Goal: Task Accomplishment & Management: Manage account settings

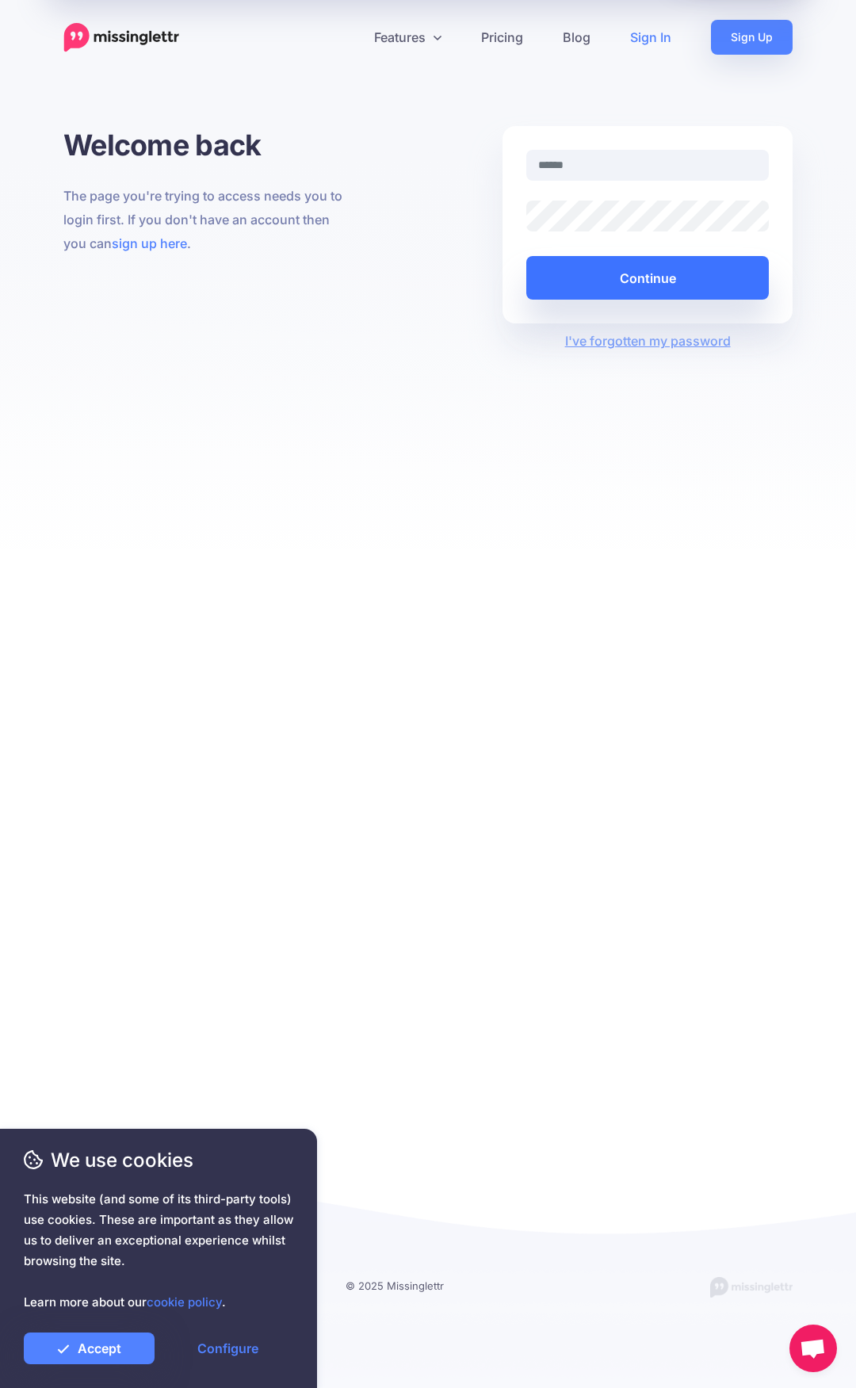
type input "**********"
click at [623, 279] on button "Continue" at bounding box center [647, 278] width 243 height 44
click at [90, 1348] on link "Accept" at bounding box center [89, 1349] width 131 height 32
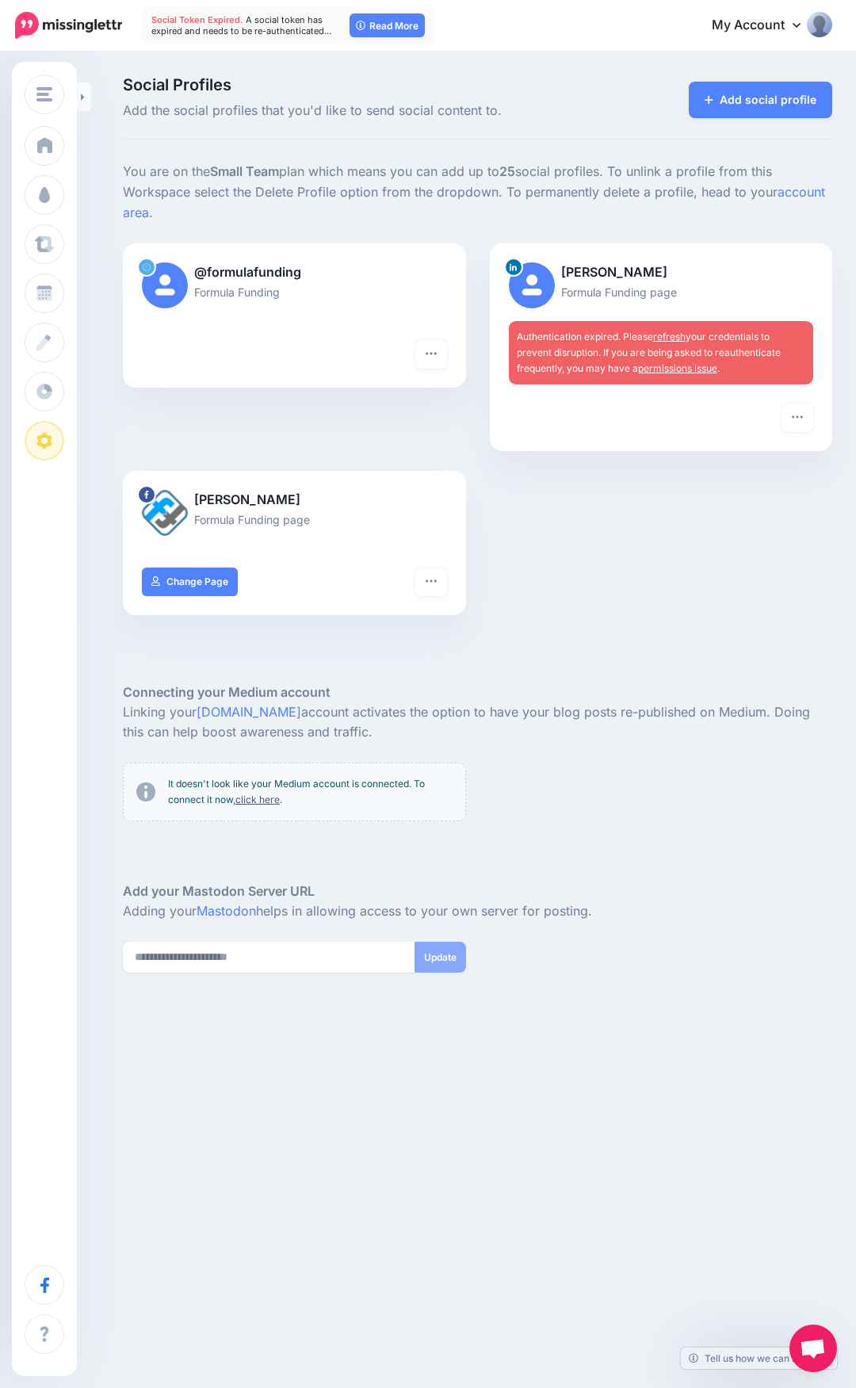
click at [667, 335] on link "refresh" at bounding box center [669, 337] width 33 height 12
